Goal: Find specific page/section: Find specific page/section

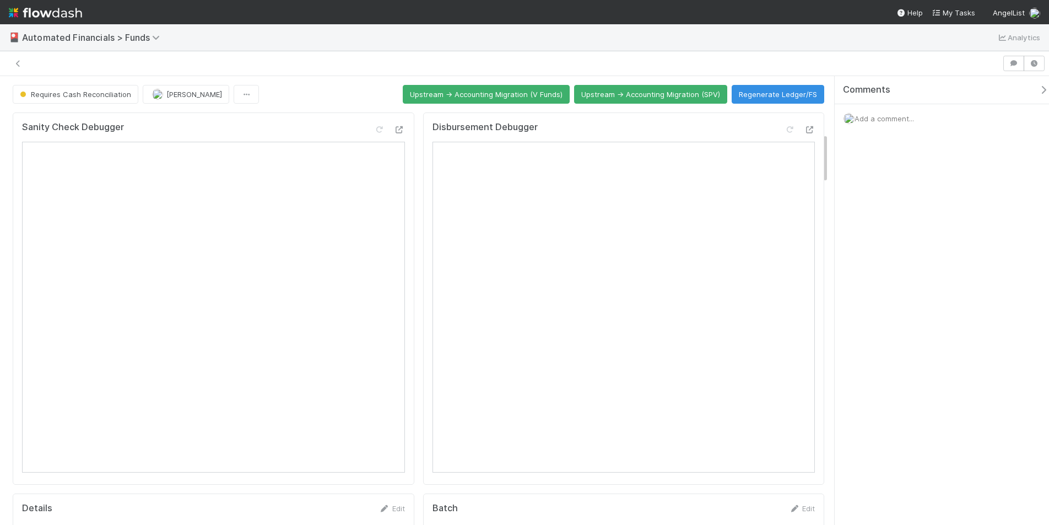
scroll to position [503, 0]
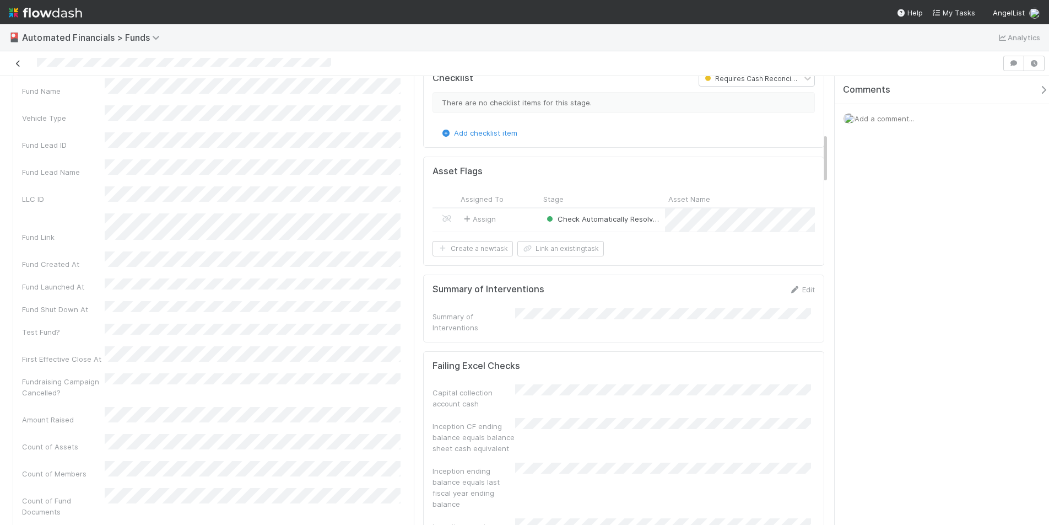
click at [19, 64] on icon at bounding box center [18, 63] width 11 height 7
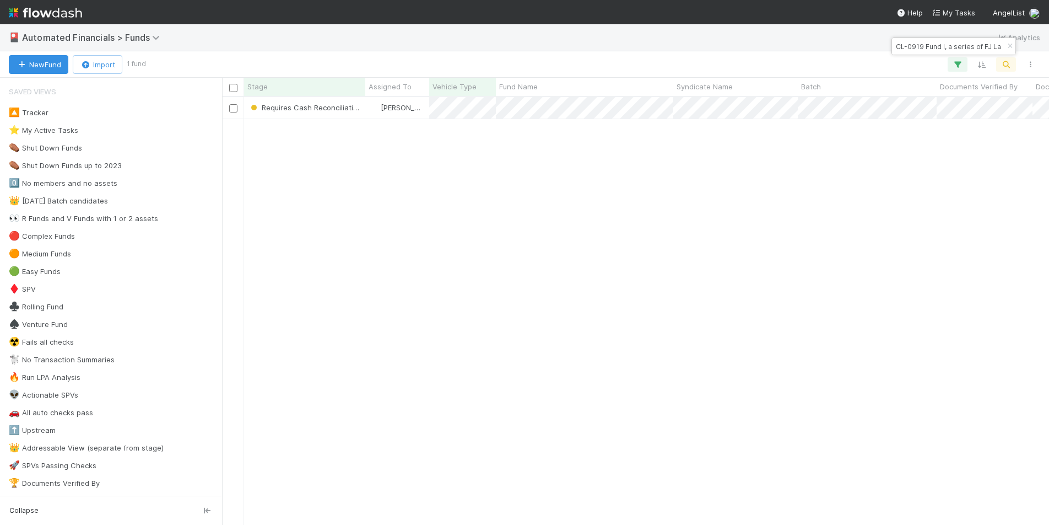
scroll to position [419, 819]
click at [1007, 45] on icon "button" at bounding box center [1010, 46] width 11 height 7
click at [1008, 68] on icon "button" at bounding box center [1006, 65] width 11 height 10
type input "QU-1107 Fund I, a series of Riverside Ventures, LP"
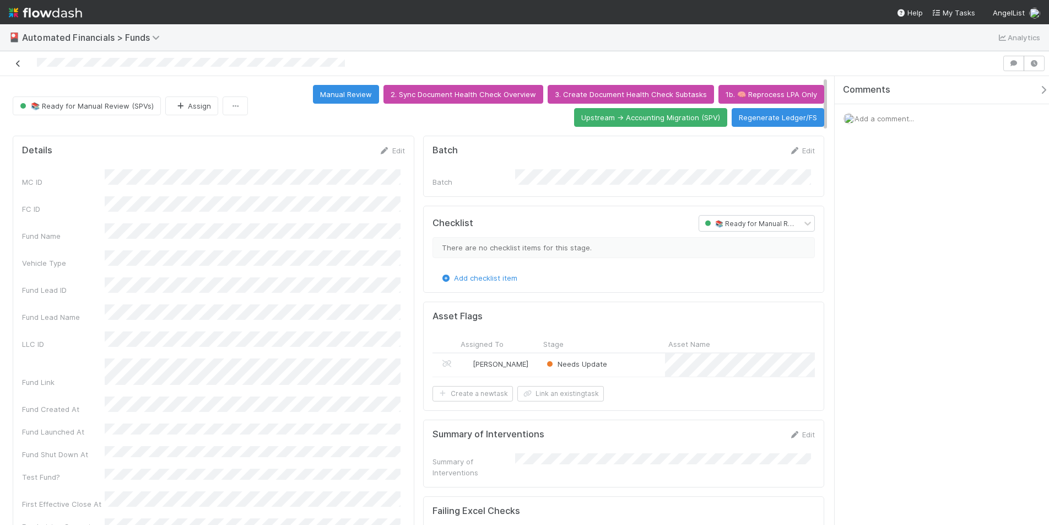
click at [19, 63] on icon at bounding box center [18, 63] width 11 height 7
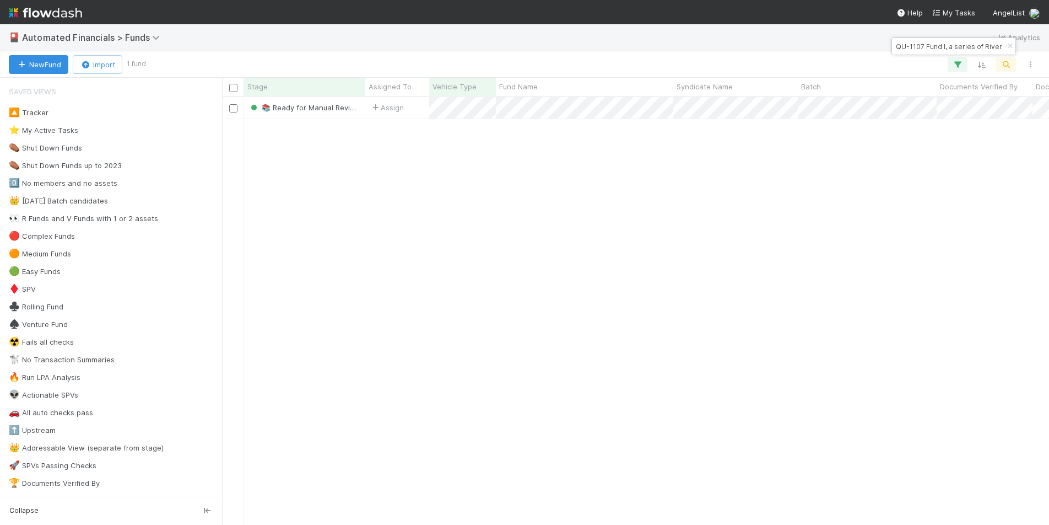
scroll to position [419, 819]
click at [1011, 46] on icon "button" at bounding box center [1010, 46] width 11 height 7
click at [1009, 68] on icon "button" at bounding box center [1006, 65] width 11 height 10
type input "Eastlink SS, LP"
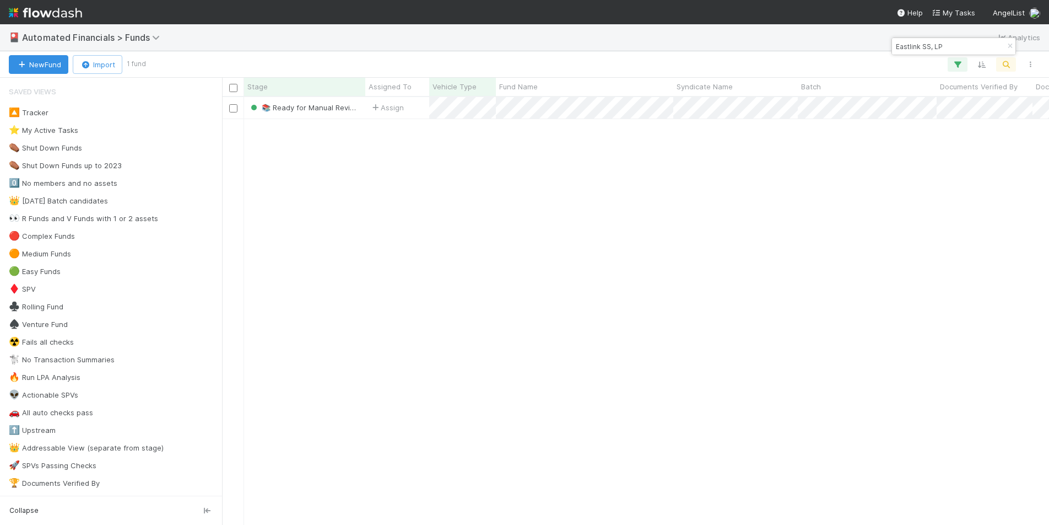
click at [967, 46] on input "Eastlink SS, LP" at bounding box center [949, 46] width 110 height 13
paste input "LA Fund I, a series of AngelList-Forefront Venture Partners-Funds"
type input "LA Fund I, a series of AngelList-Forefront Venture Partners-Funds, LP"
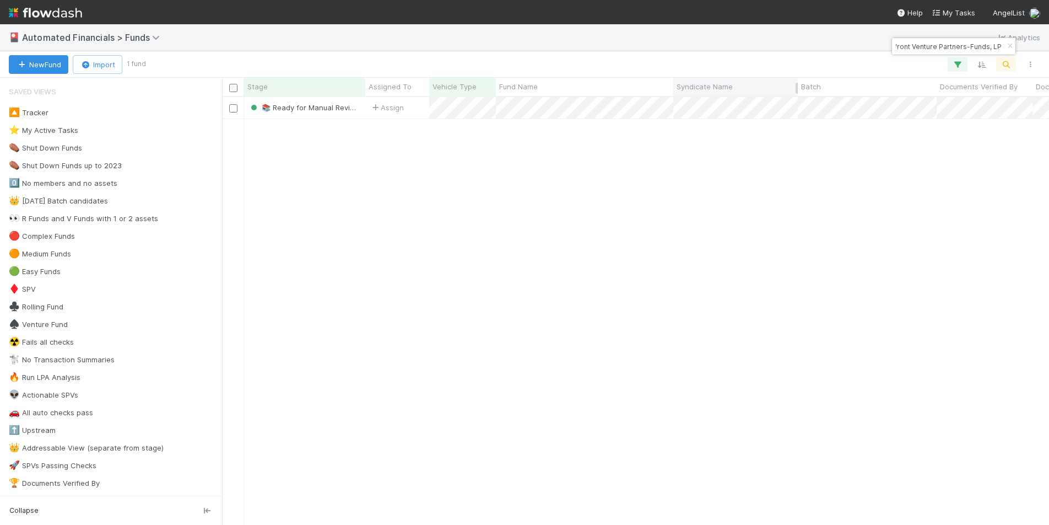
scroll to position [0, 0]
